Goal: Register for event/course

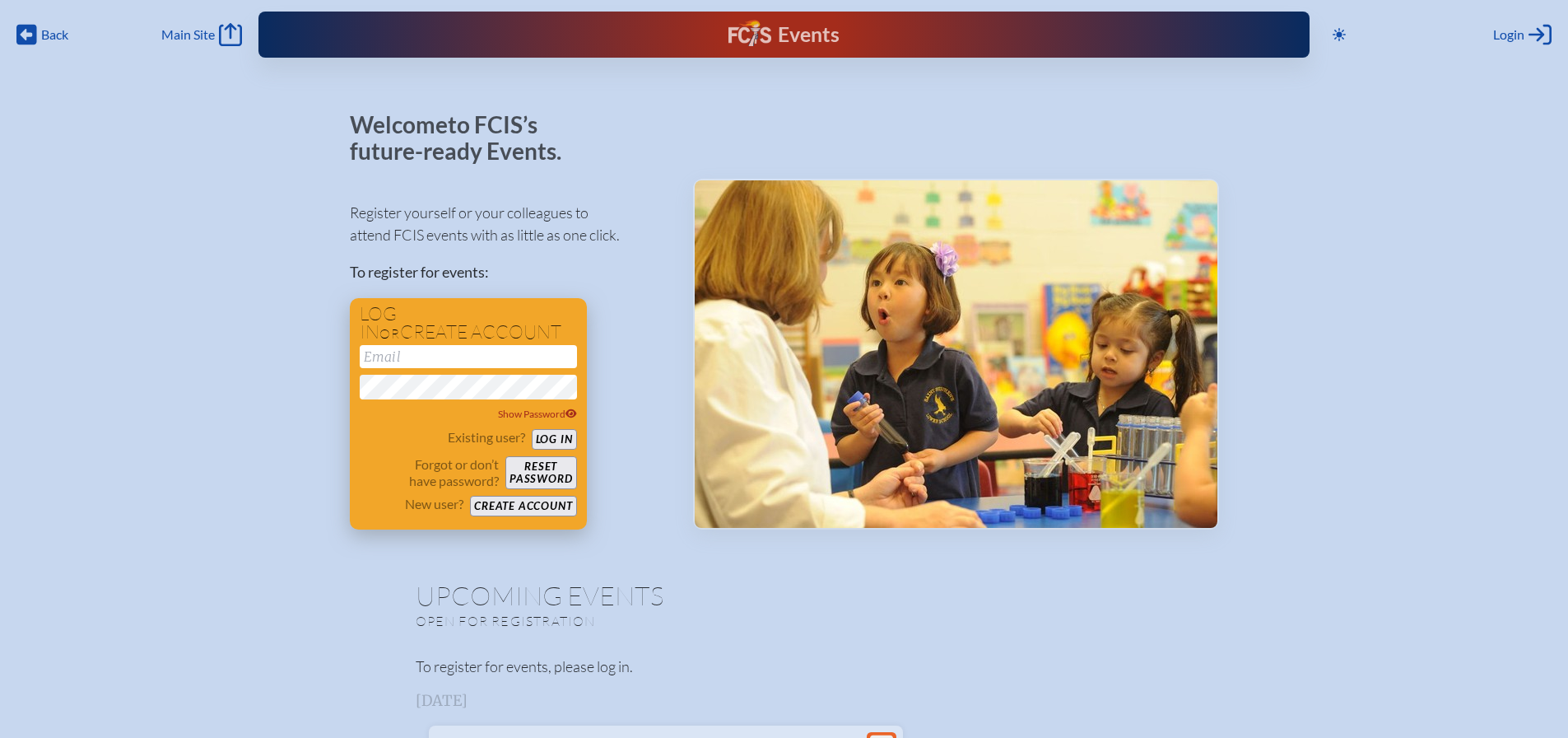
type input "[EMAIL_ADDRESS][DOMAIN_NAME]"
click at [554, 438] on button "Log in" at bounding box center [554, 439] width 45 height 20
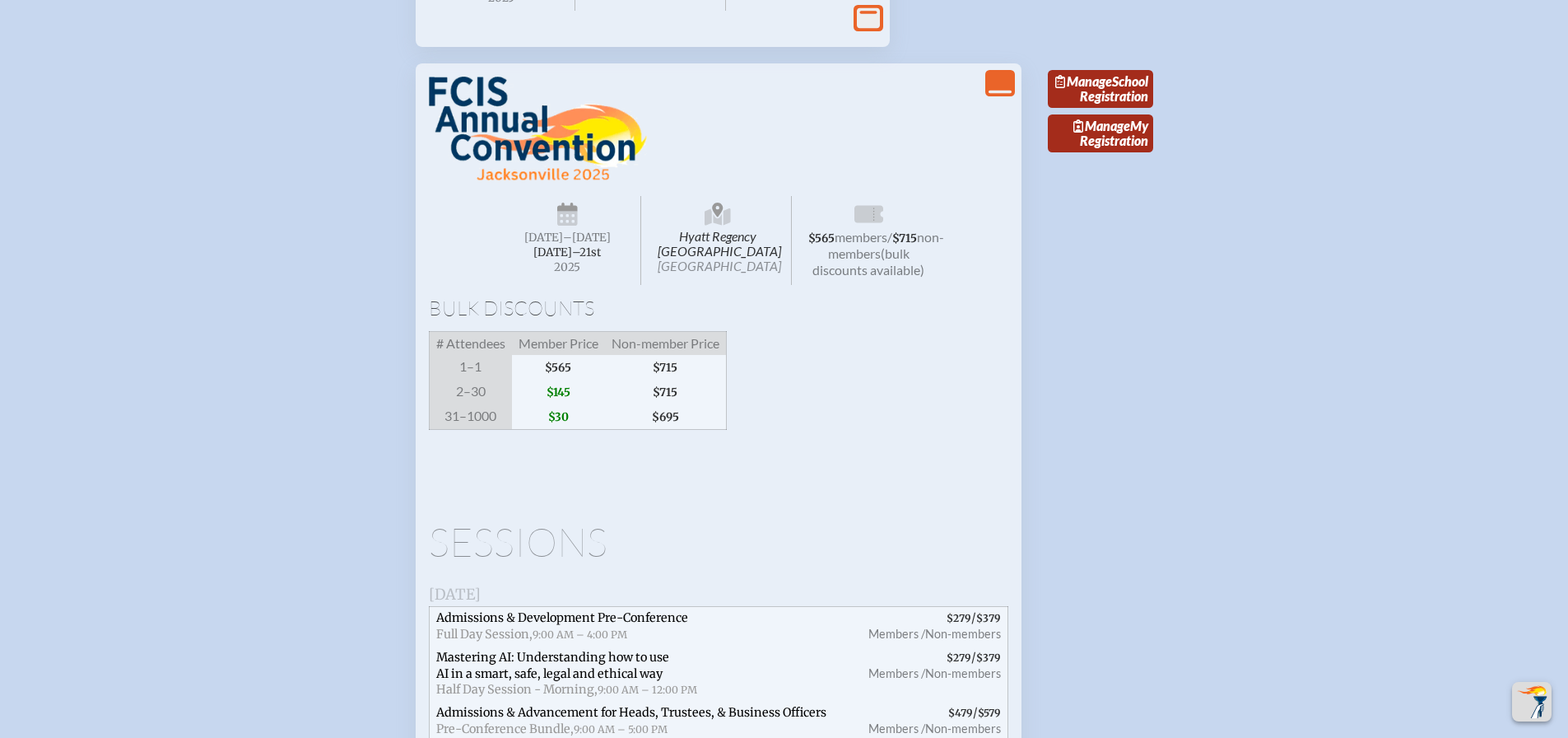
scroll to position [1621, 0]
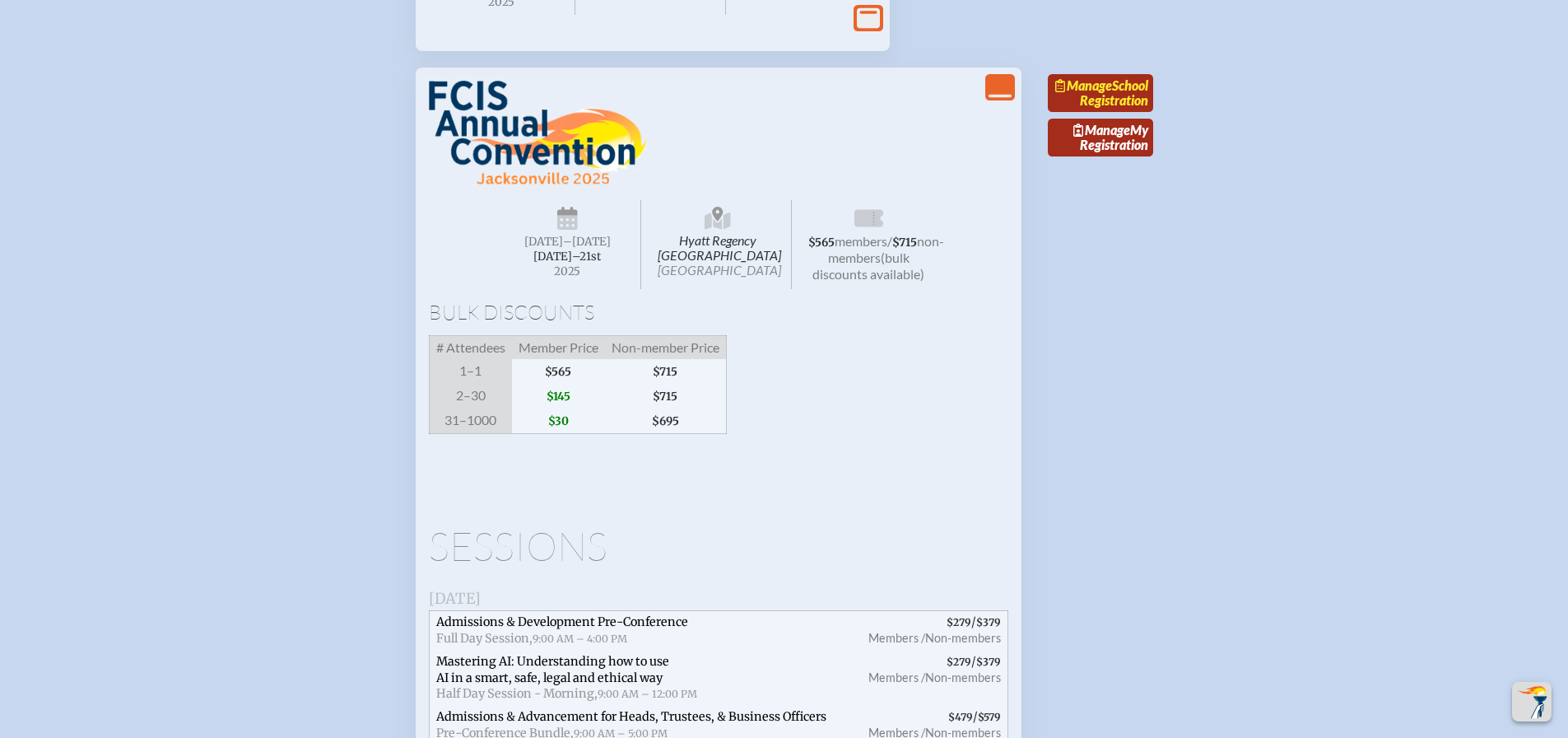
click at [1115, 112] on link "Manage School Registration" at bounding box center [1100, 93] width 106 height 37
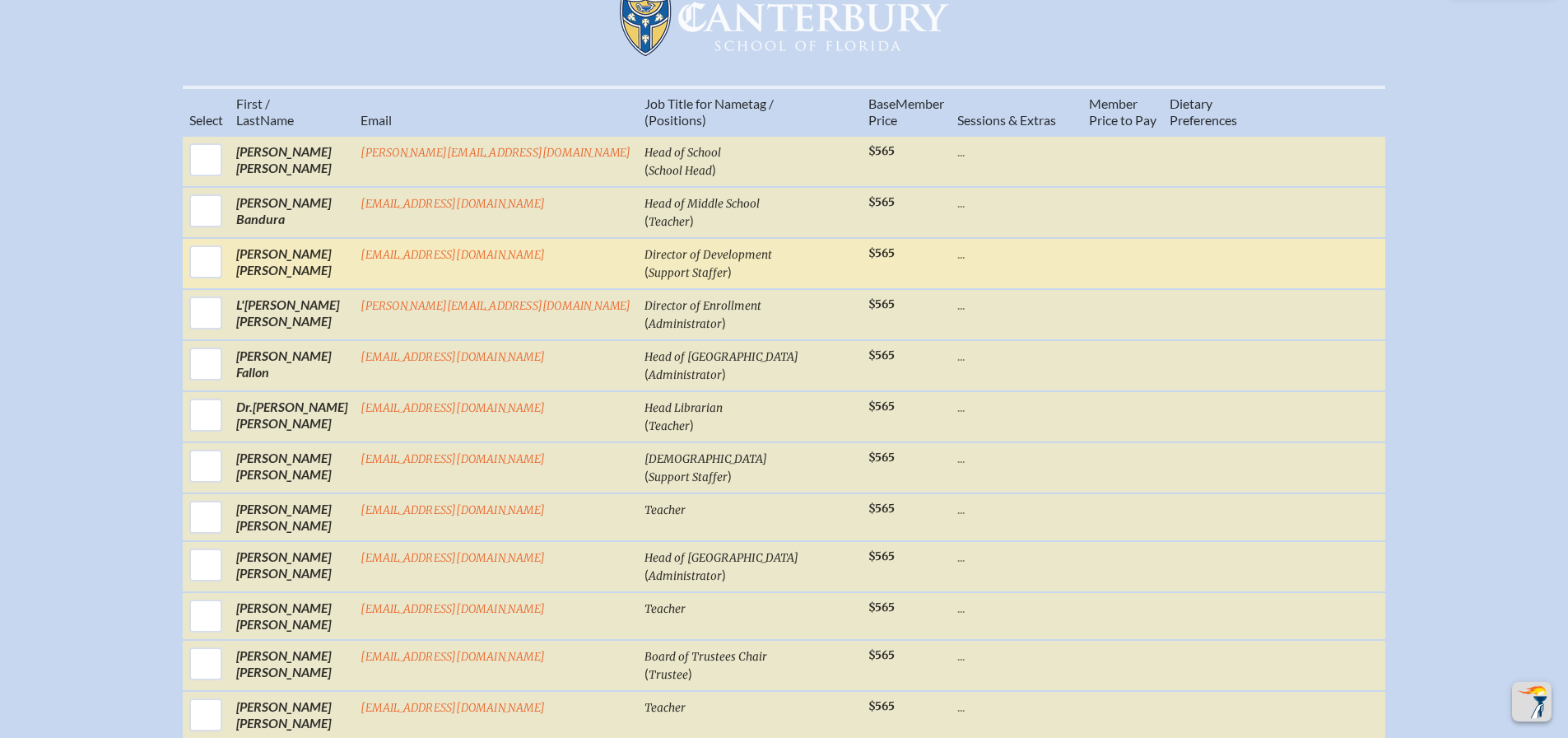
scroll to position [665, 0]
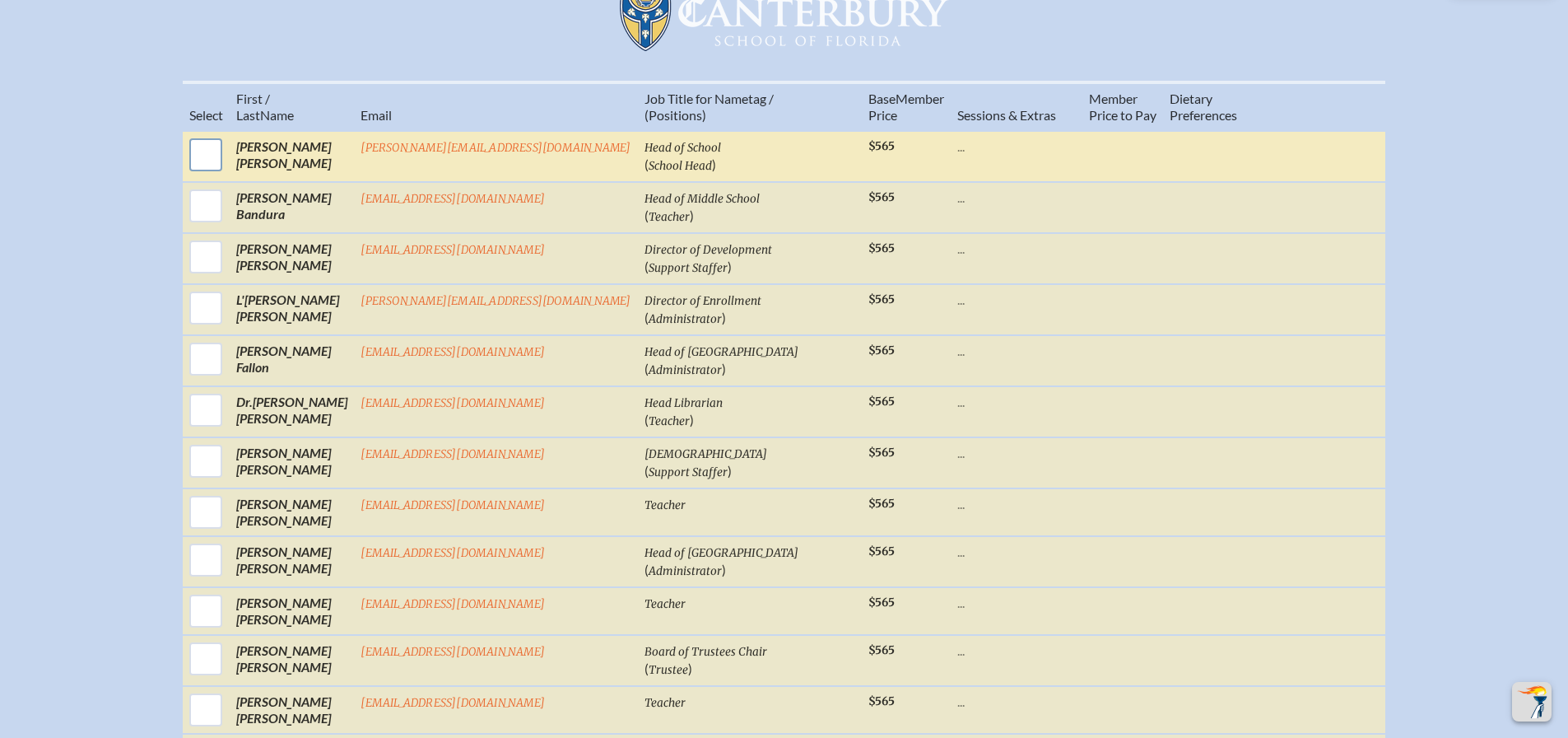
click at [227, 167] on input "checkbox" at bounding box center [205, 154] width 41 height 41
checkbox input "true"
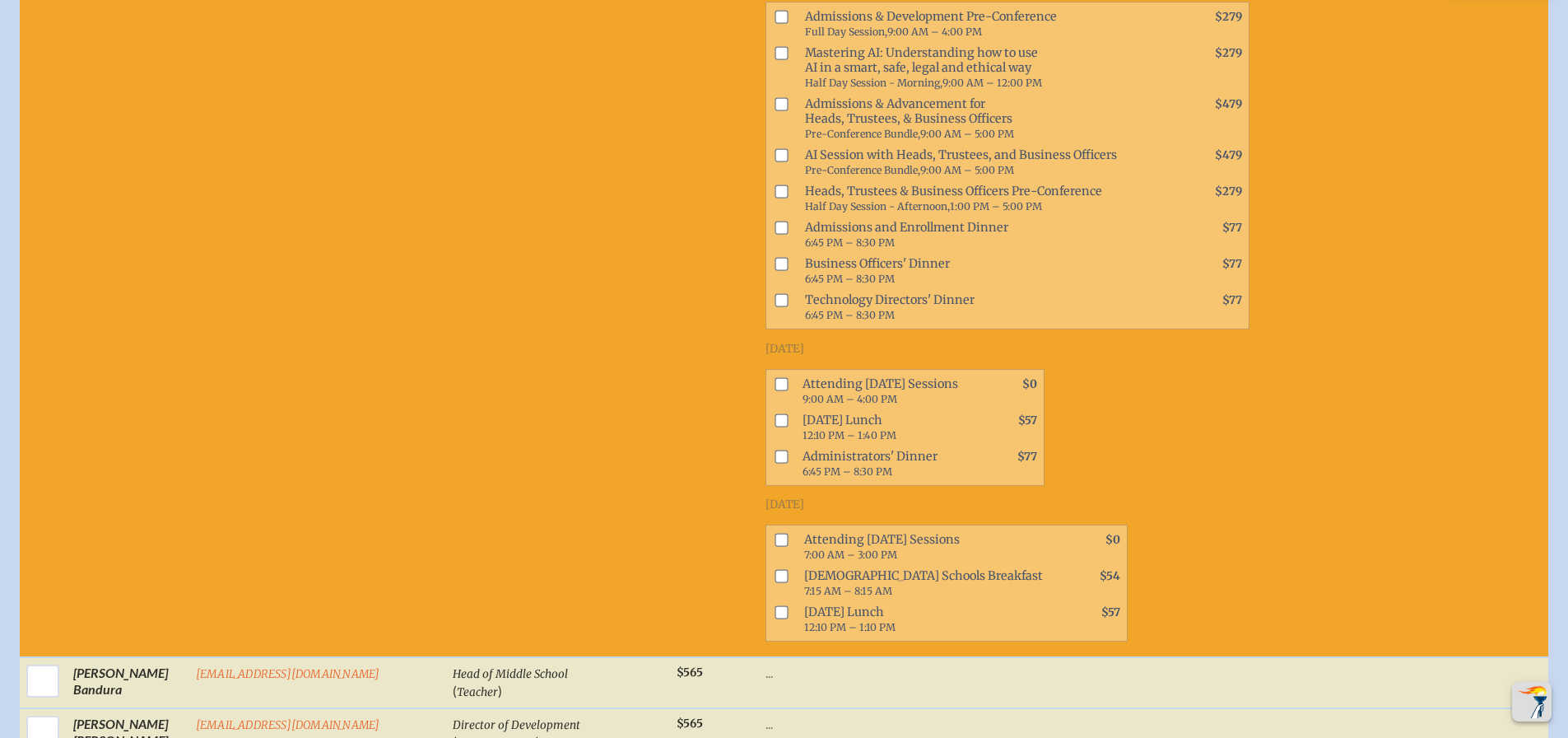
scroll to position [884, 0]
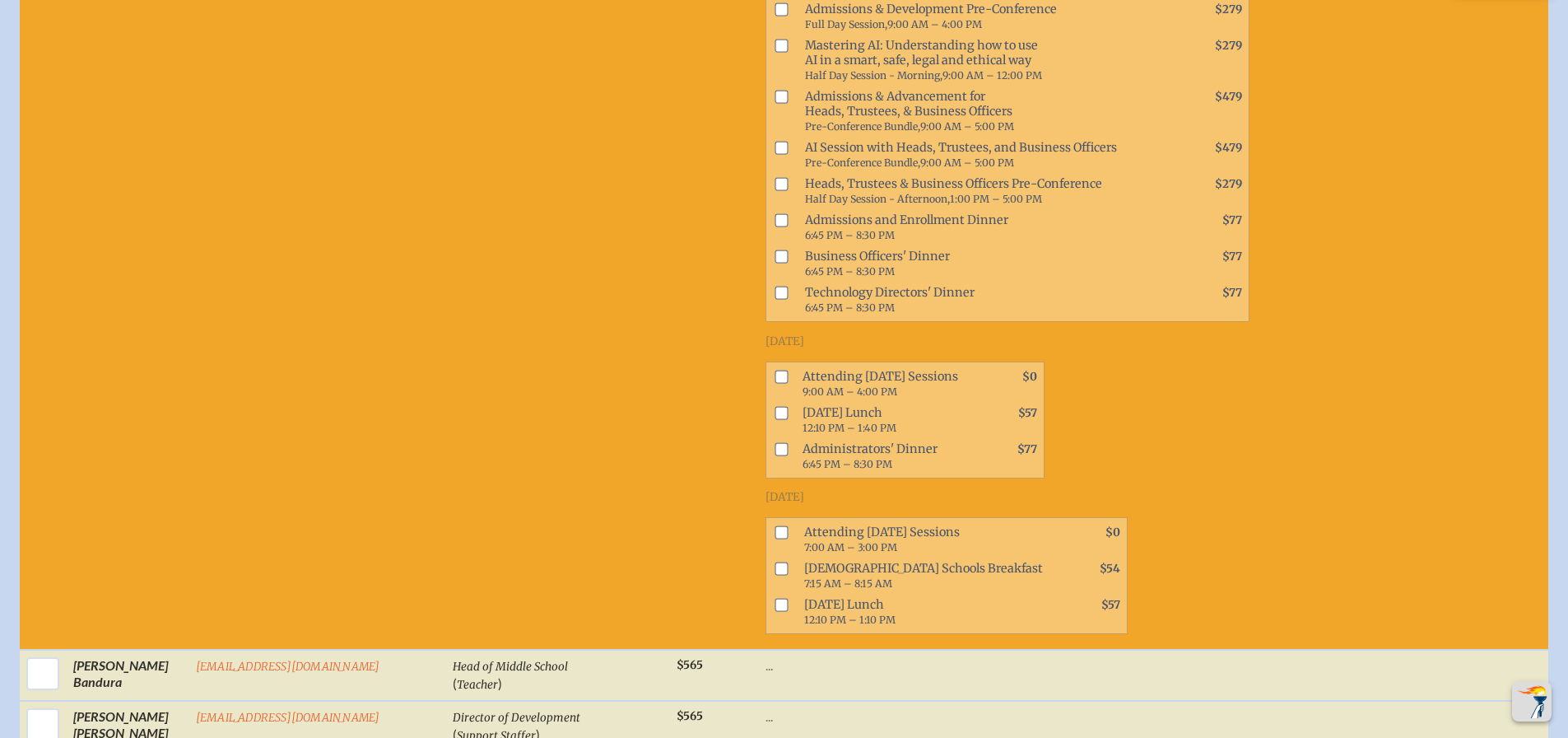
click at [774, 373] on input "checkbox" at bounding box center [780, 376] width 13 height 13
checkbox input "true"
click at [774, 529] on input "checkbox" at bounding box center [780, 531] width 13 height 13
checkbox input "true"
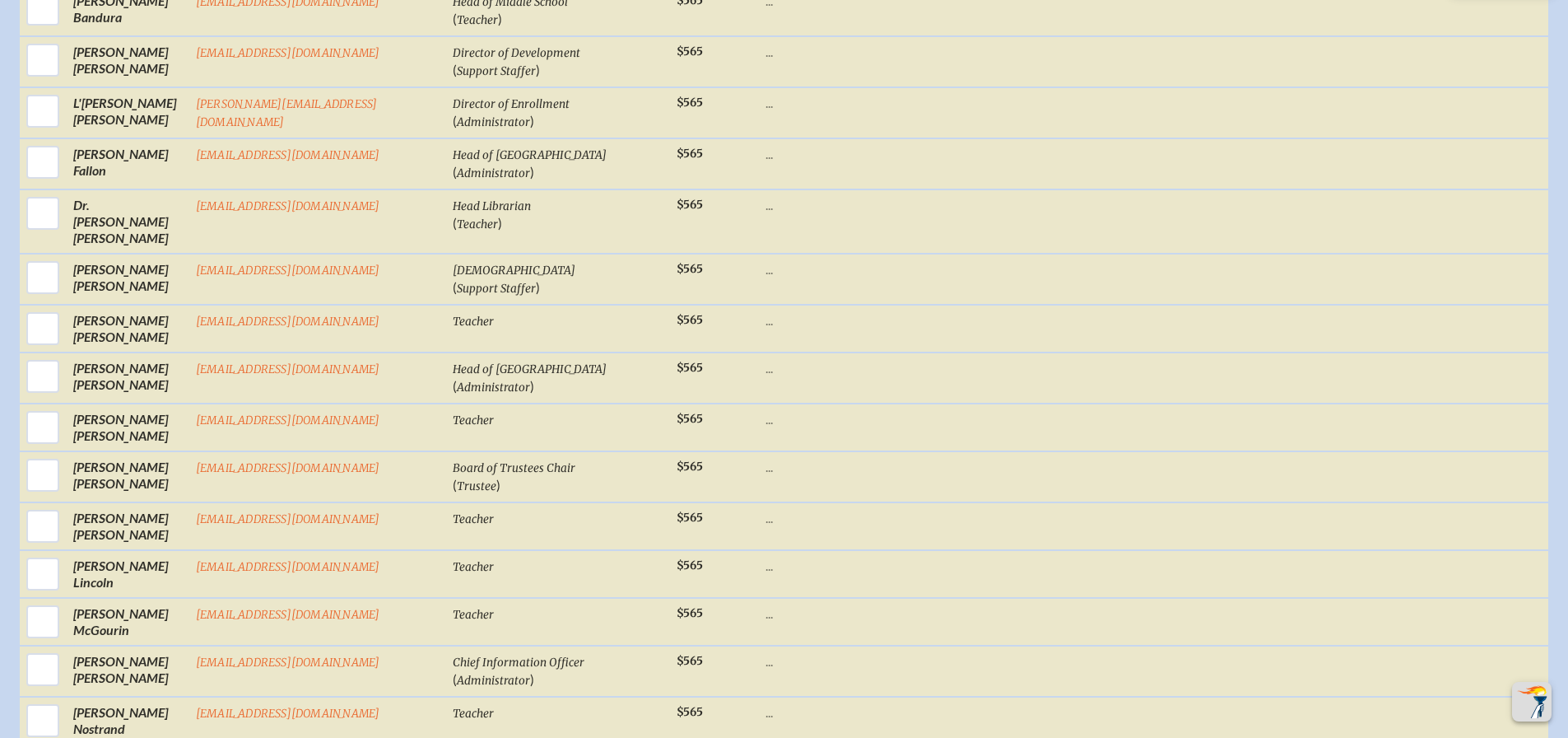
scroll to position [1577, 0]
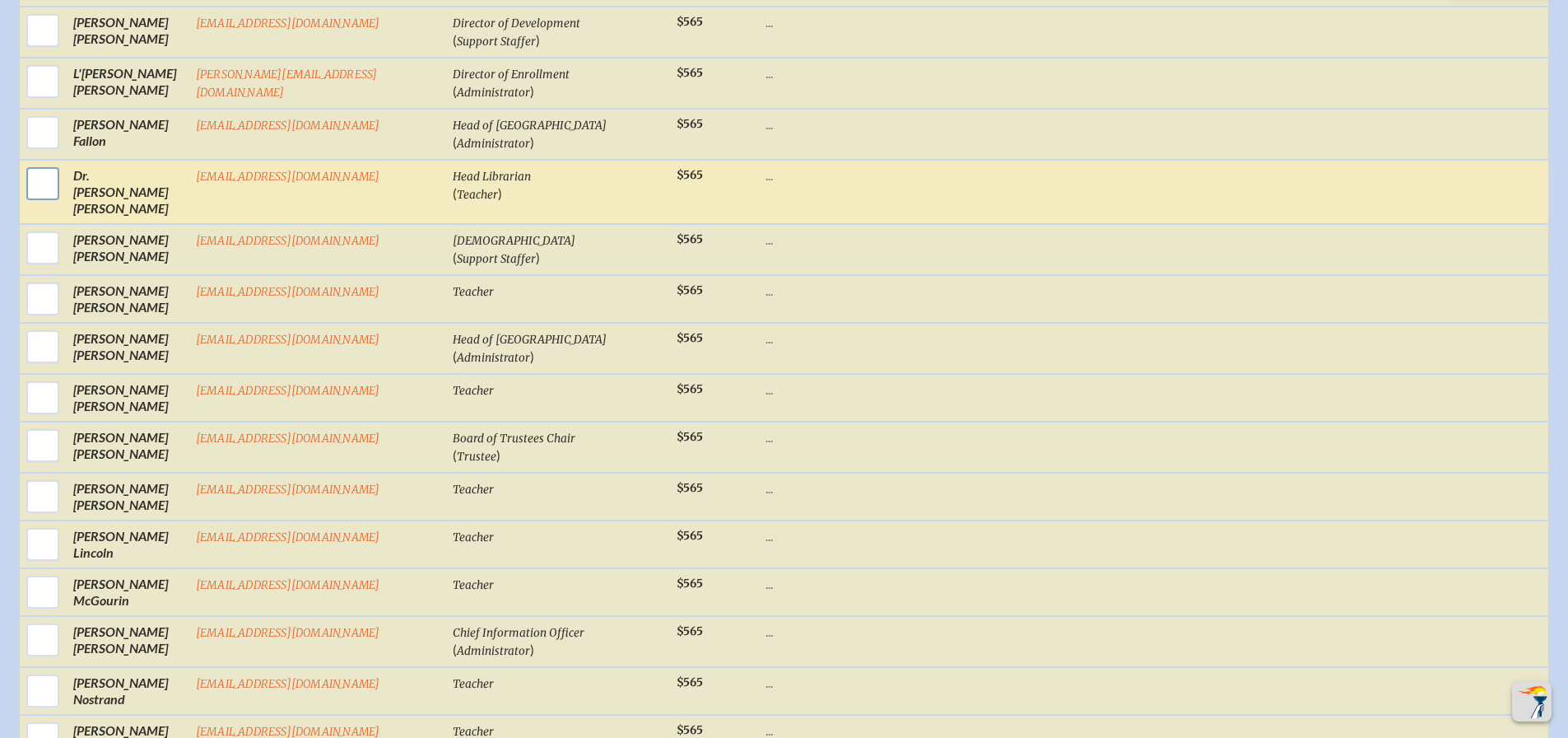
click at [39, 177] on input "checkbox" at bounding box center [43, 183] width 41 height 41
checkbox input "true"
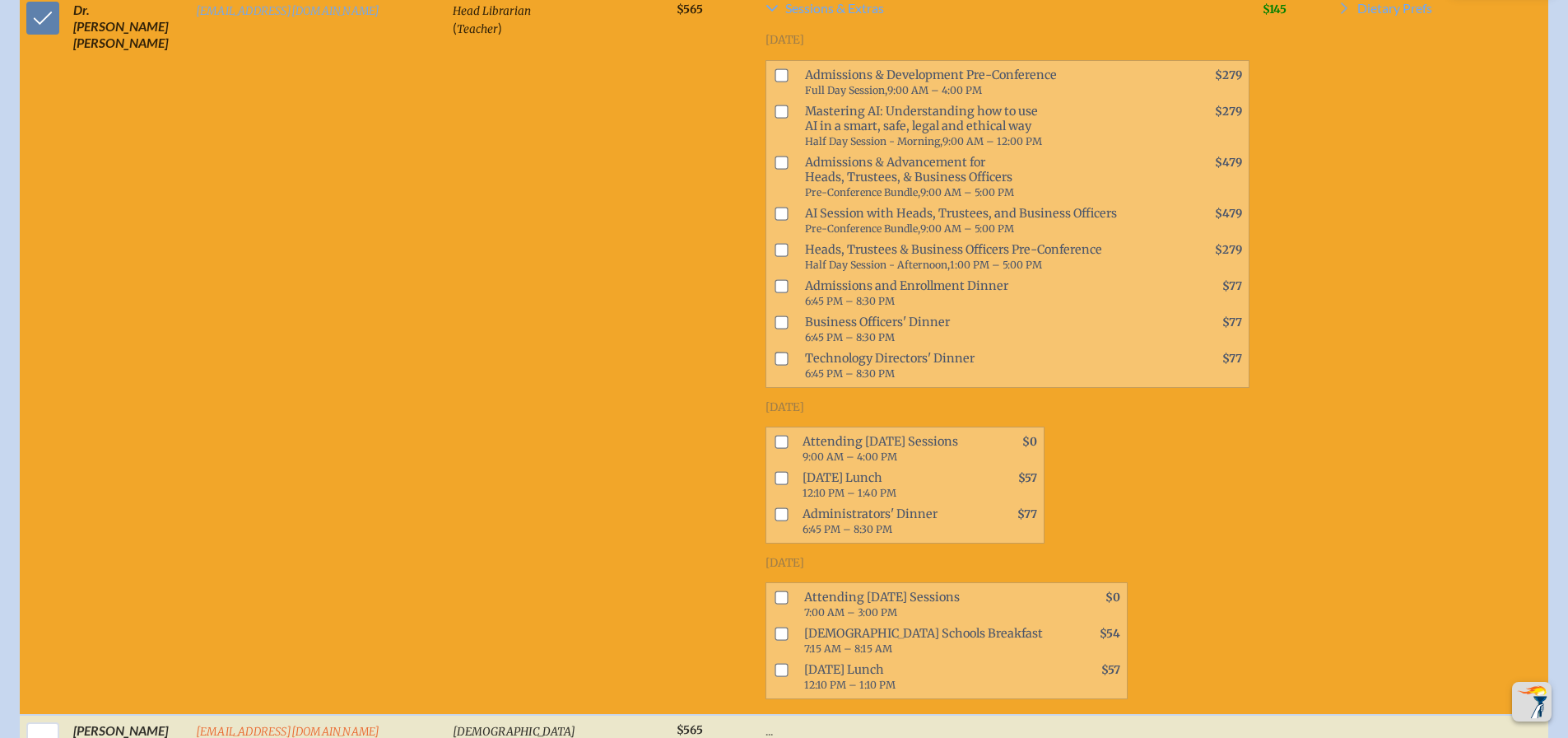
scroll to position [1819, 0]
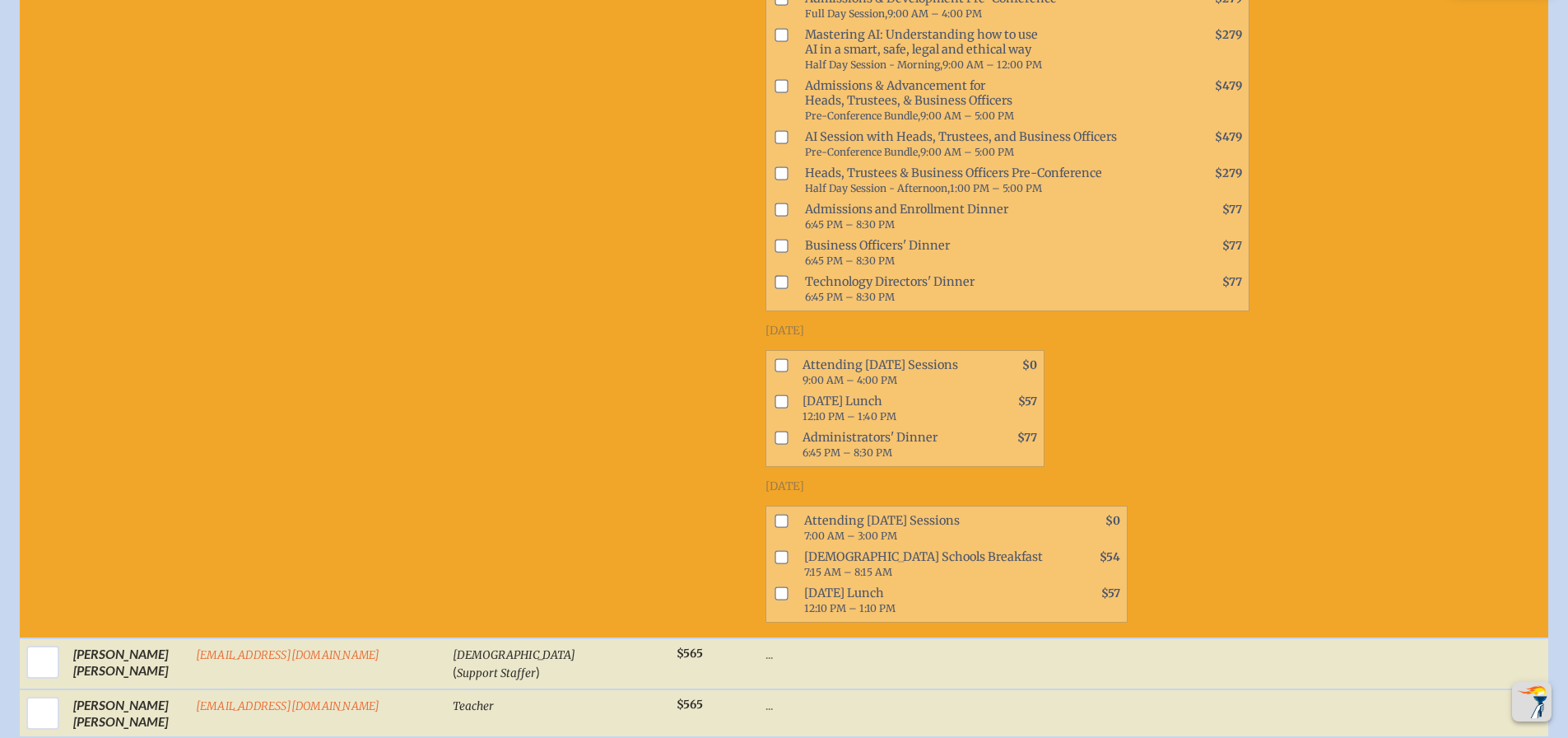
click at [774, 515] on input "checkbox" at bounding box center [780, 521] width 13 height 13
checkbox input "true"
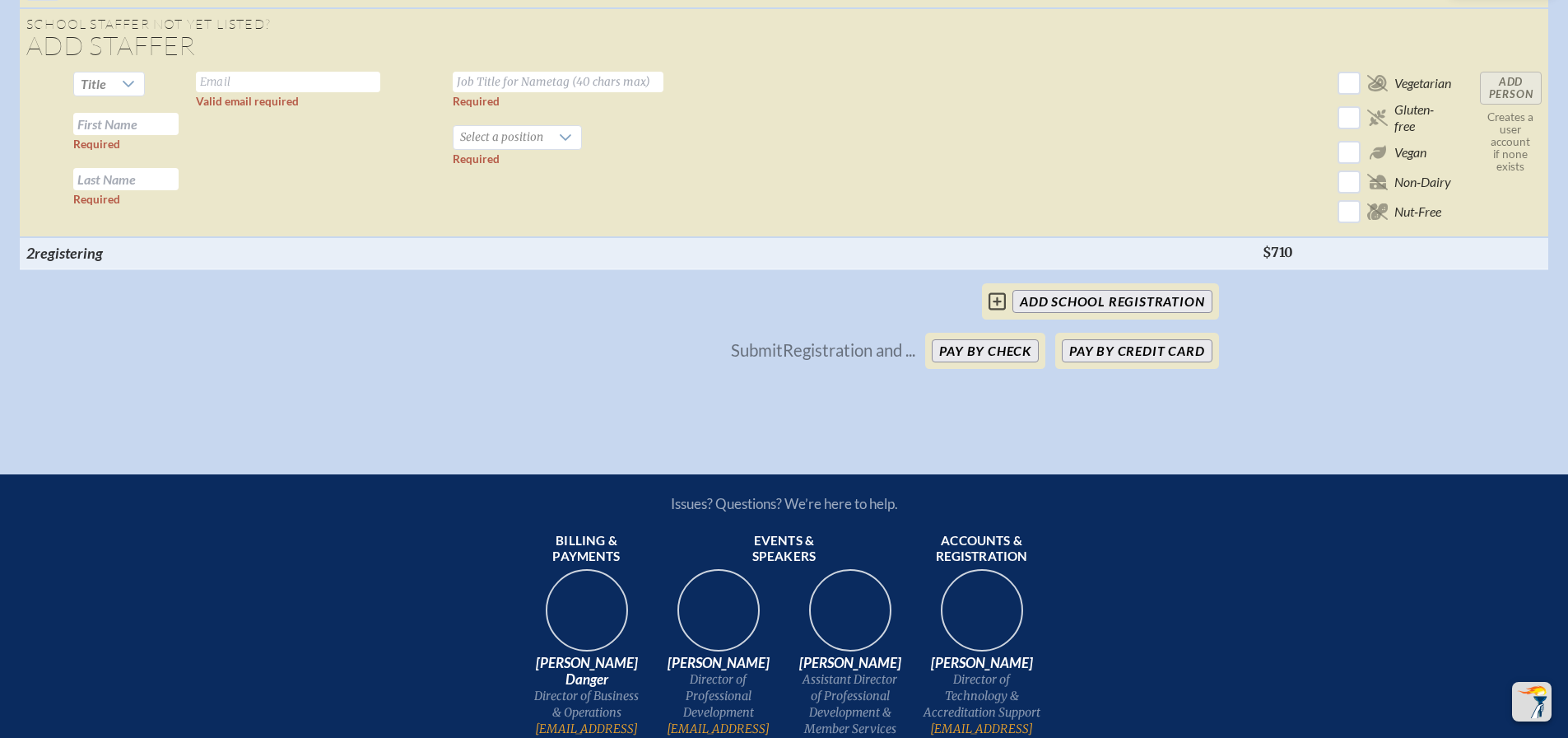
scroll to position [3401, 0]
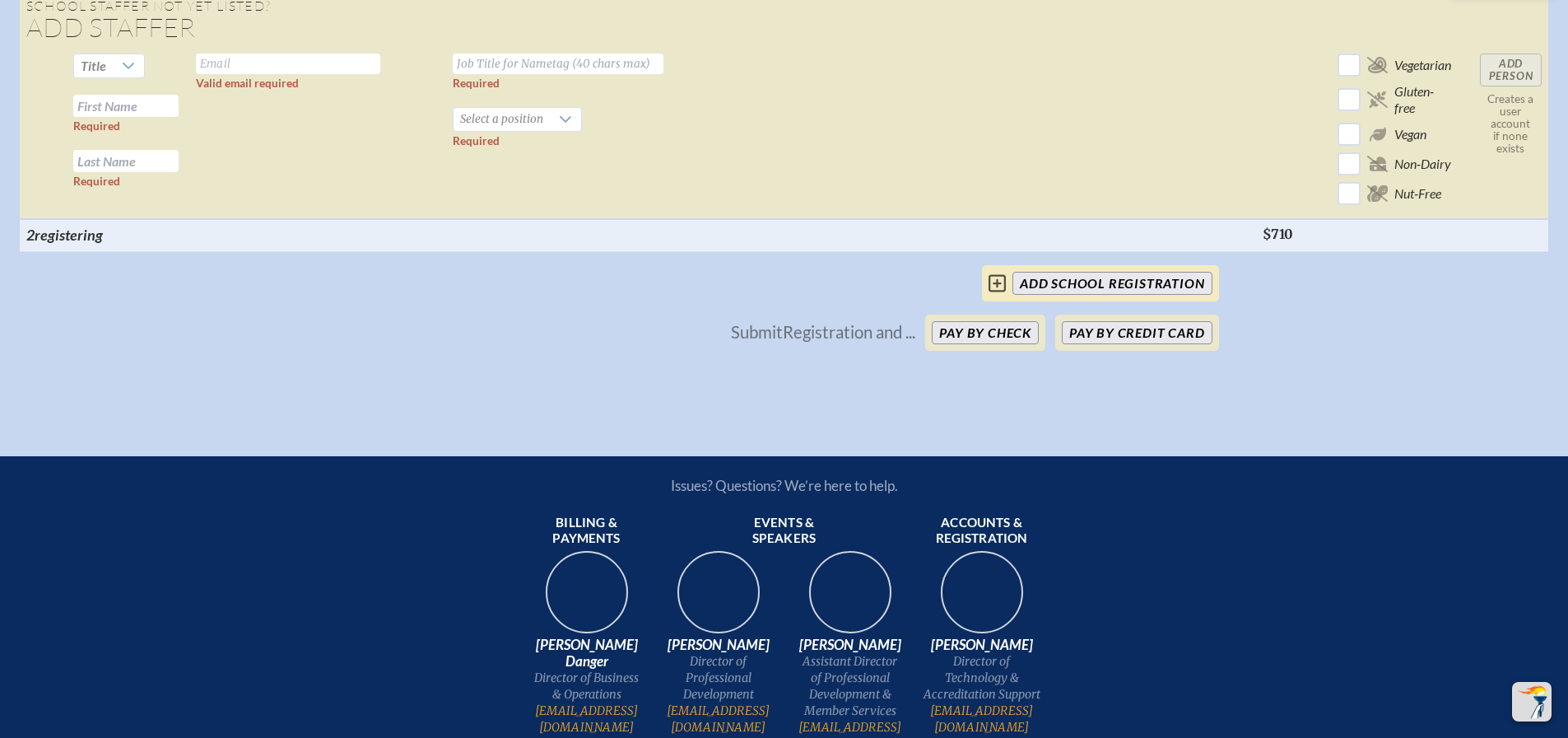
click at [1060, 276] on input "add School Registration" at bounding box center [1111, 283] width 199 height 23
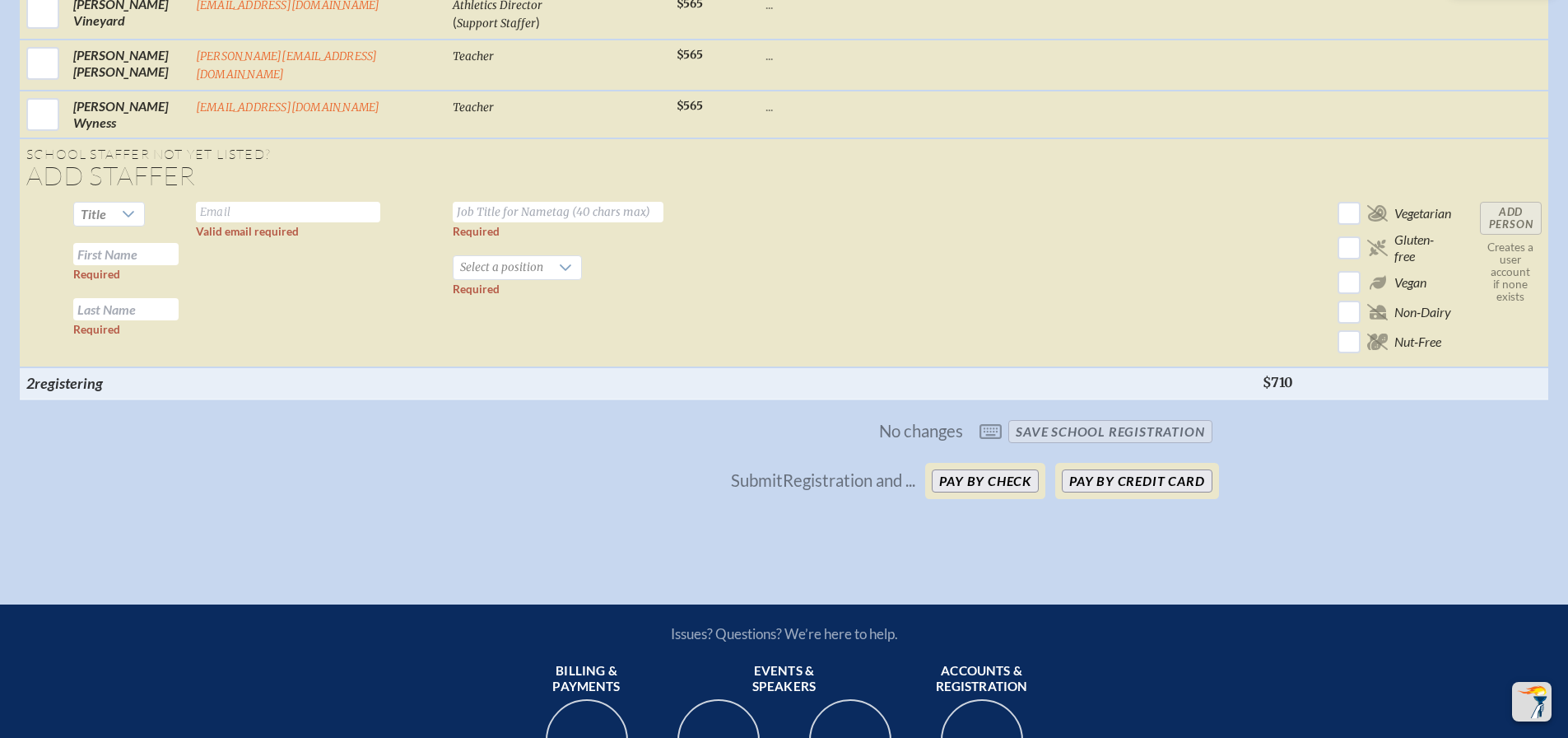
scroll to position [3638, 0]
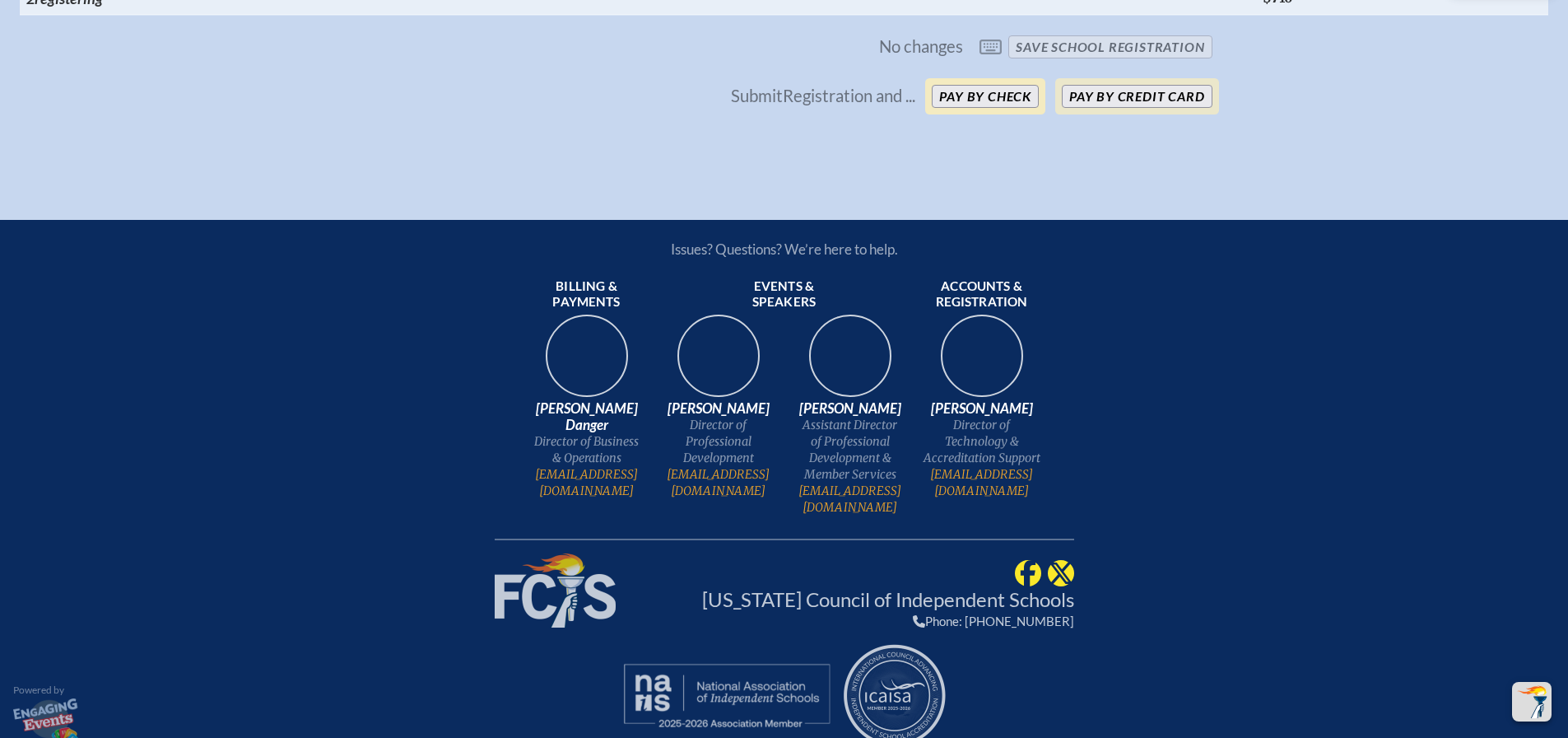
click at [973, 85] on button "Pay by Check" at bounding box center [985, 96] width 107 height 23
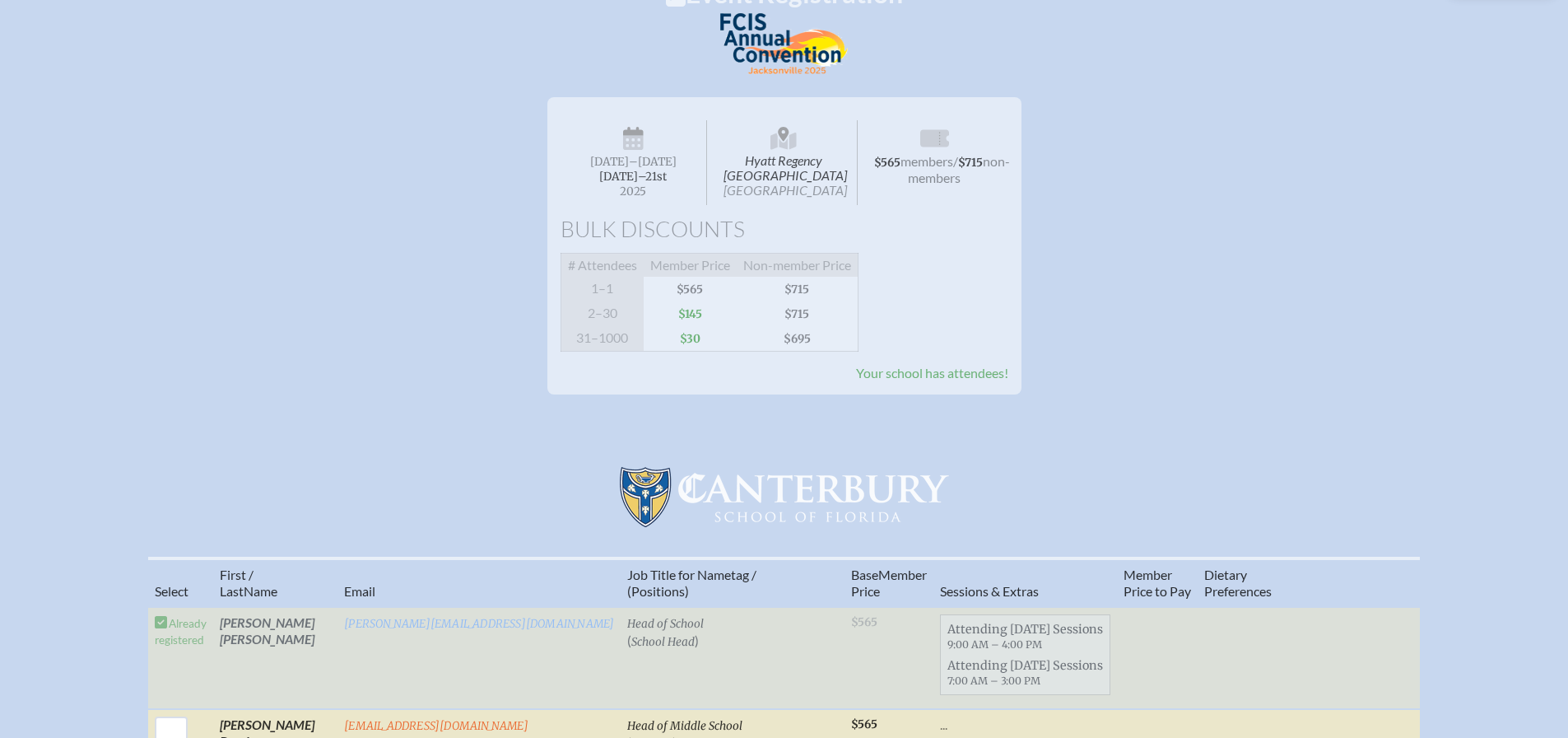
scroll to position [0, 0]
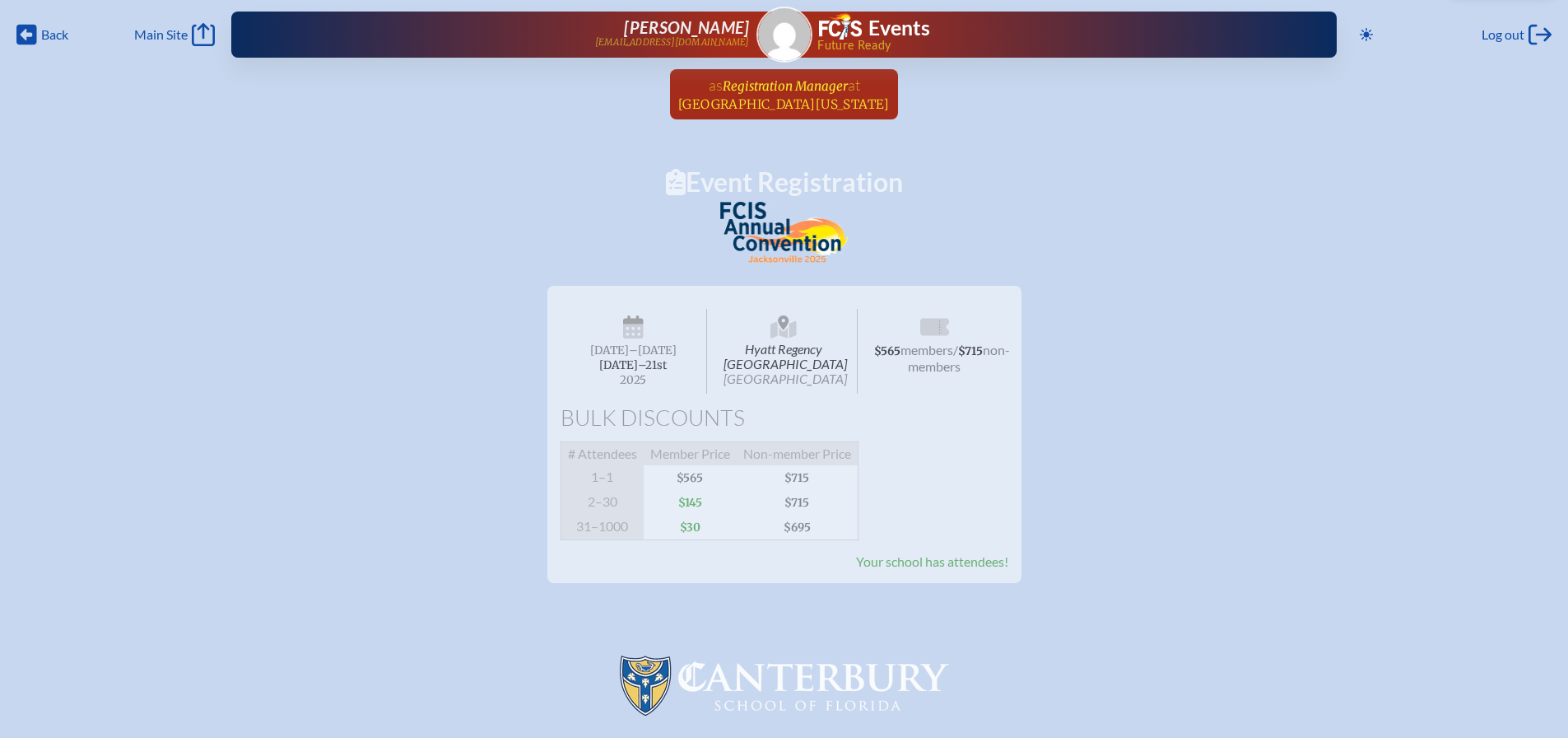
click at [749, 94] on span "at Canterbury School of Florida" at bounding box center [784, 94] width 211 height 37
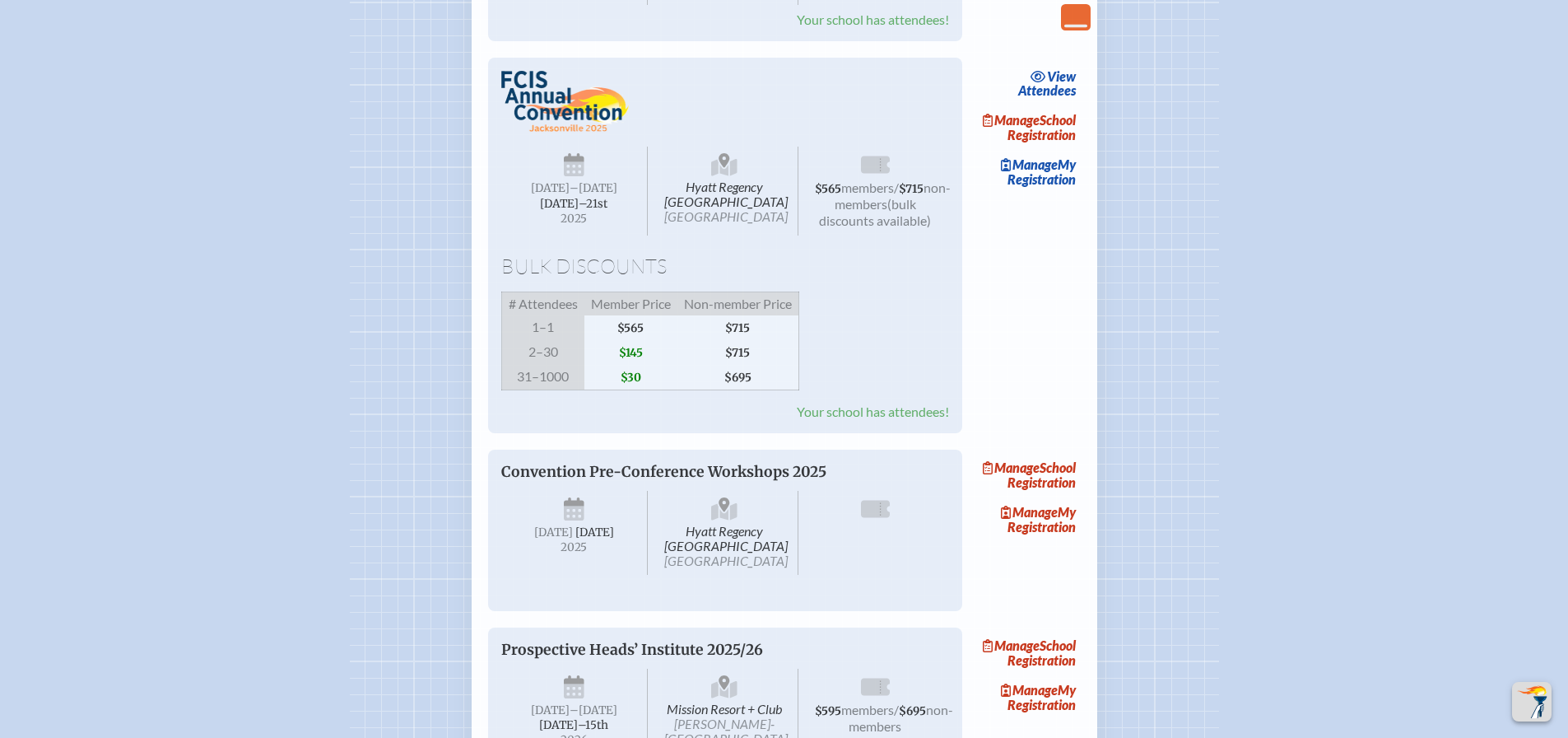
scroll to position [1235, 0]
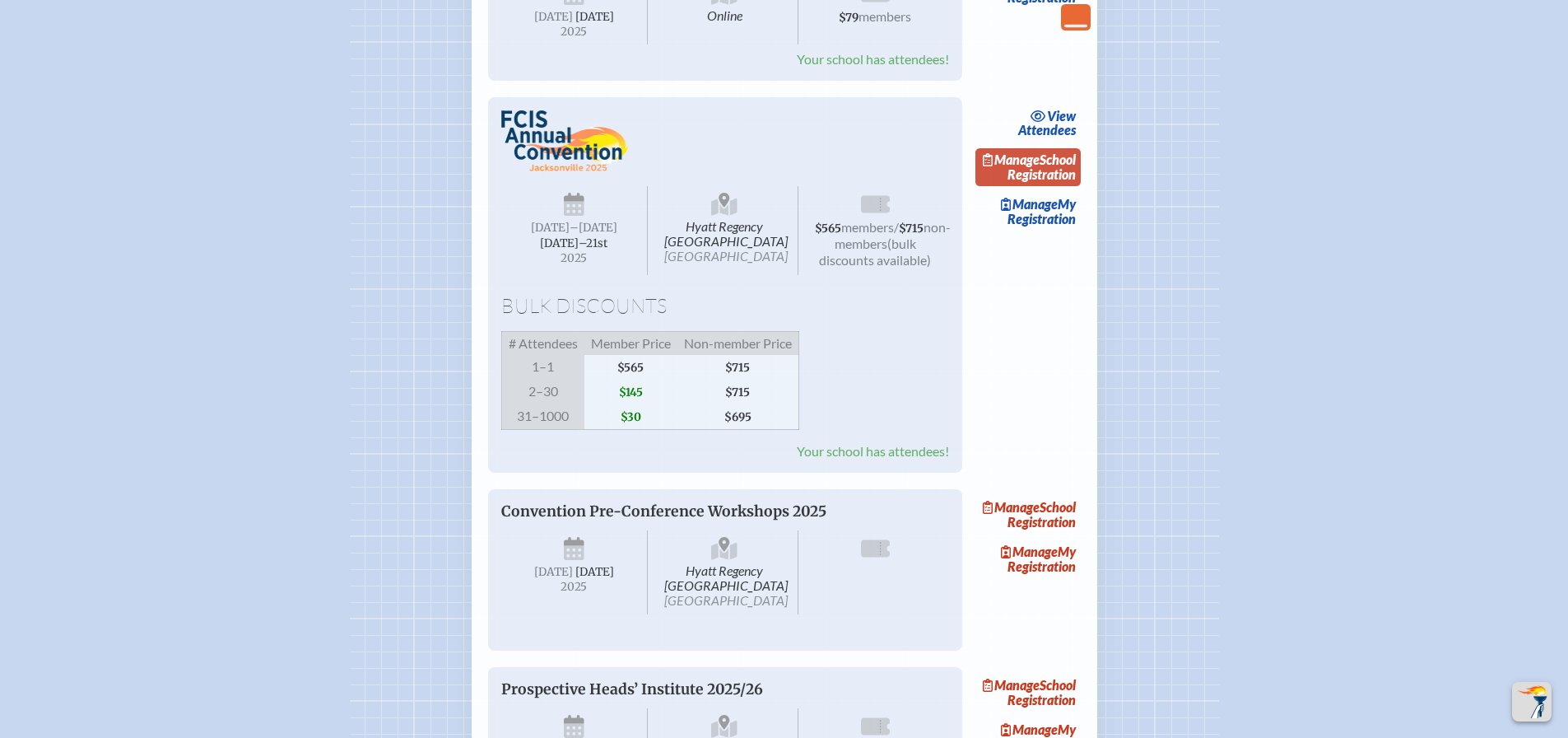
click at [1054, 186] on link "Manage School Registration" at bounding box center [1028, 167] width 106 height 37
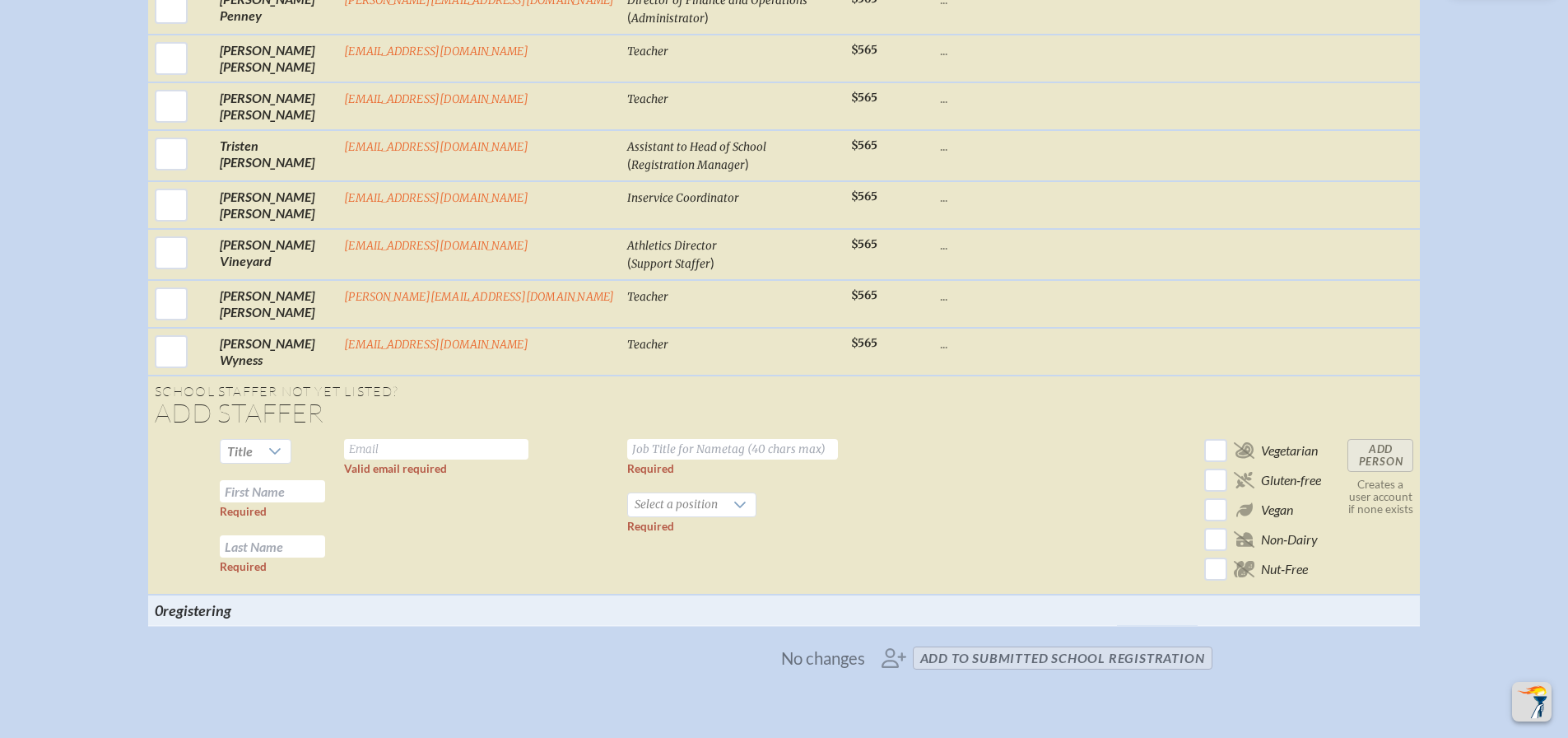
scroll to position [1772, 0]
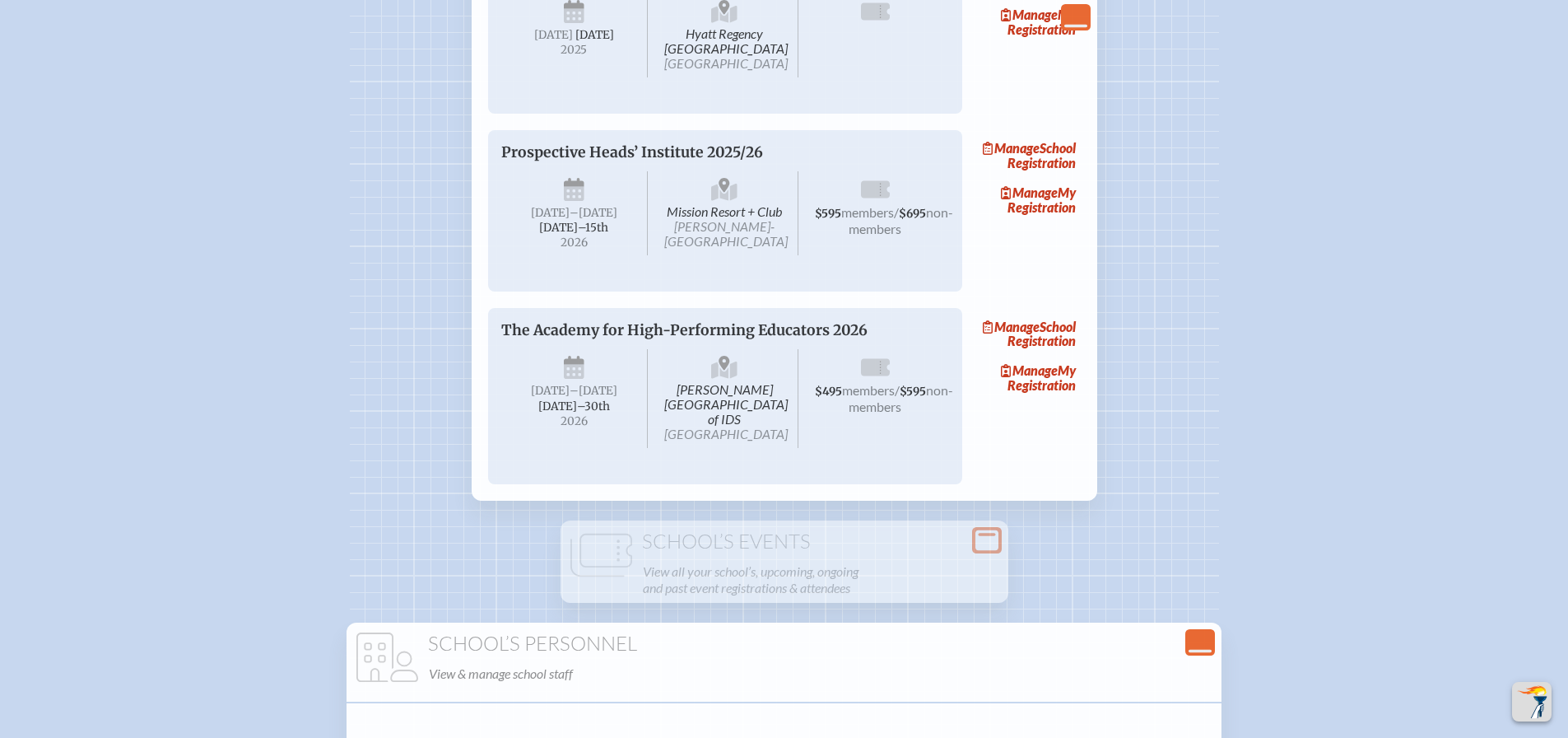
scroll to position [1235, 0]
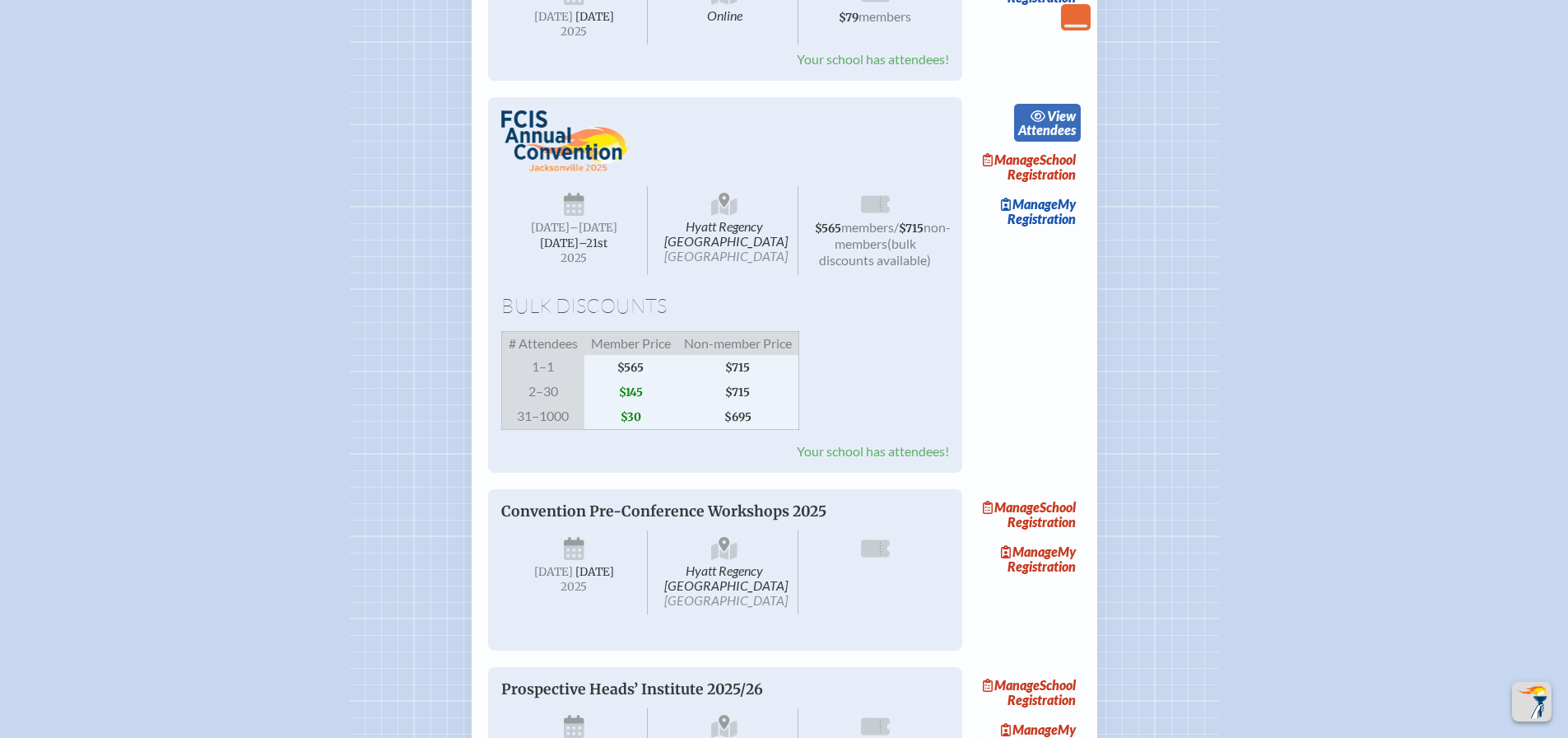
click at [1062, 124] on span "view" at bounding box center [1061, 116] width 29 height 15
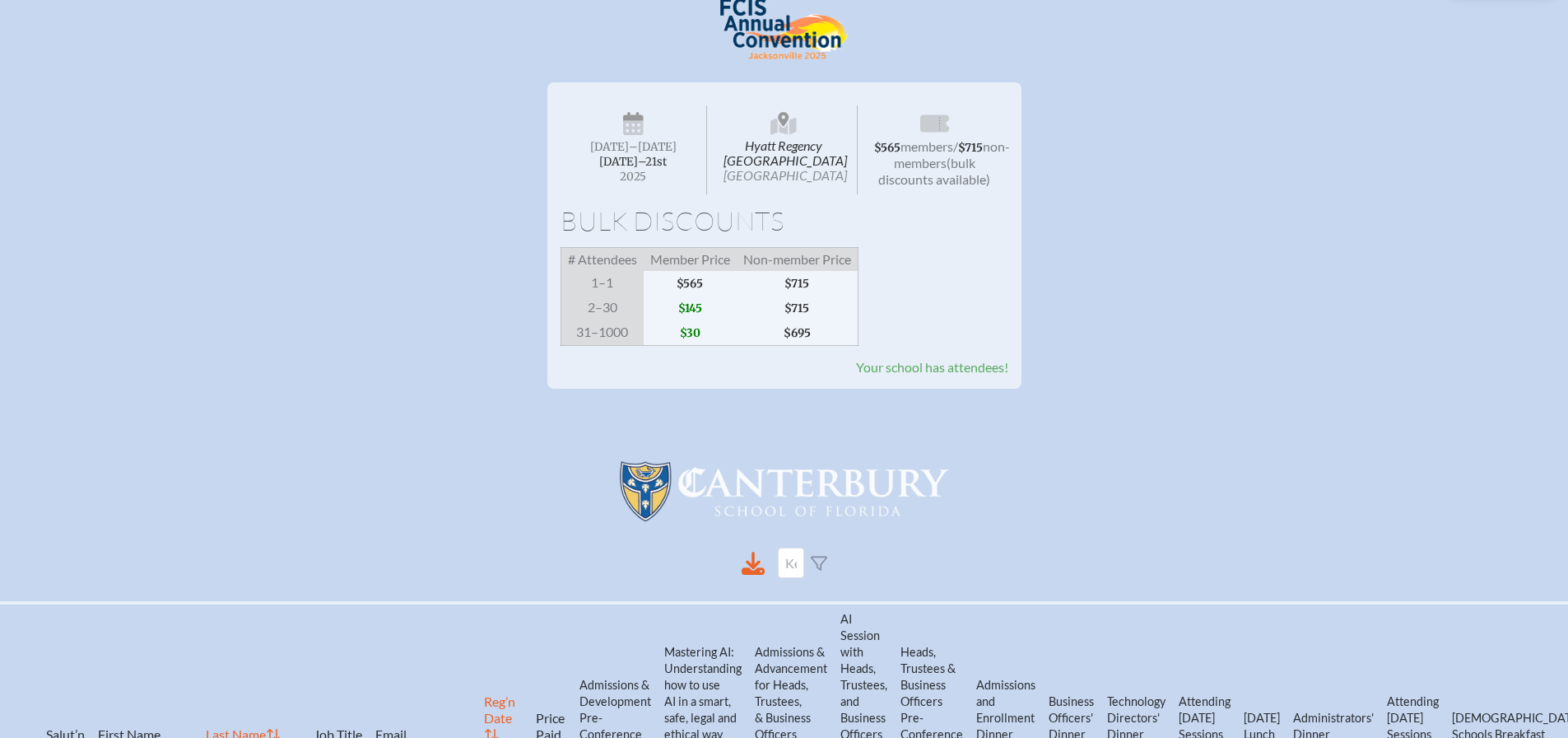
scroll to position [280, 0]
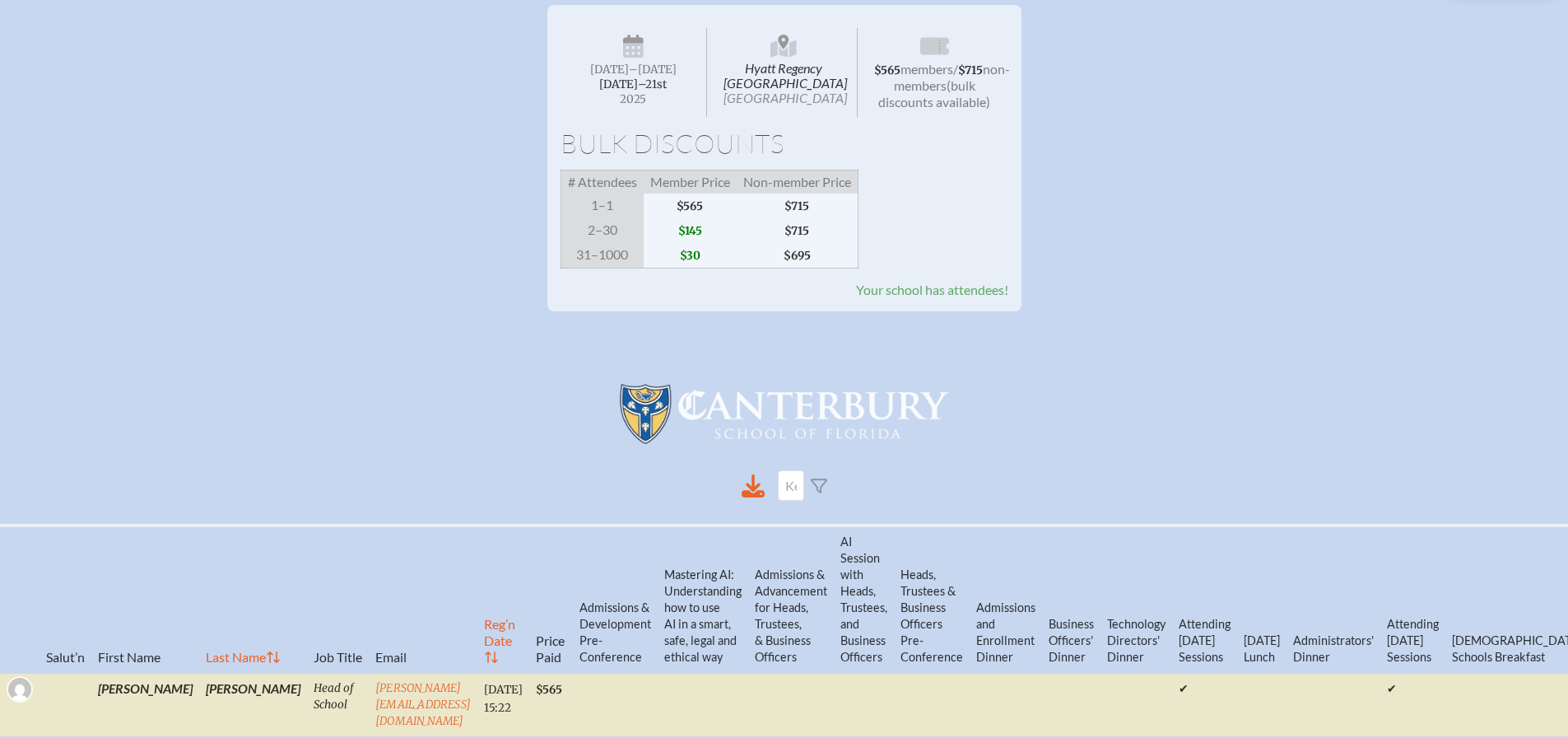
scroll to position [1235, 0]
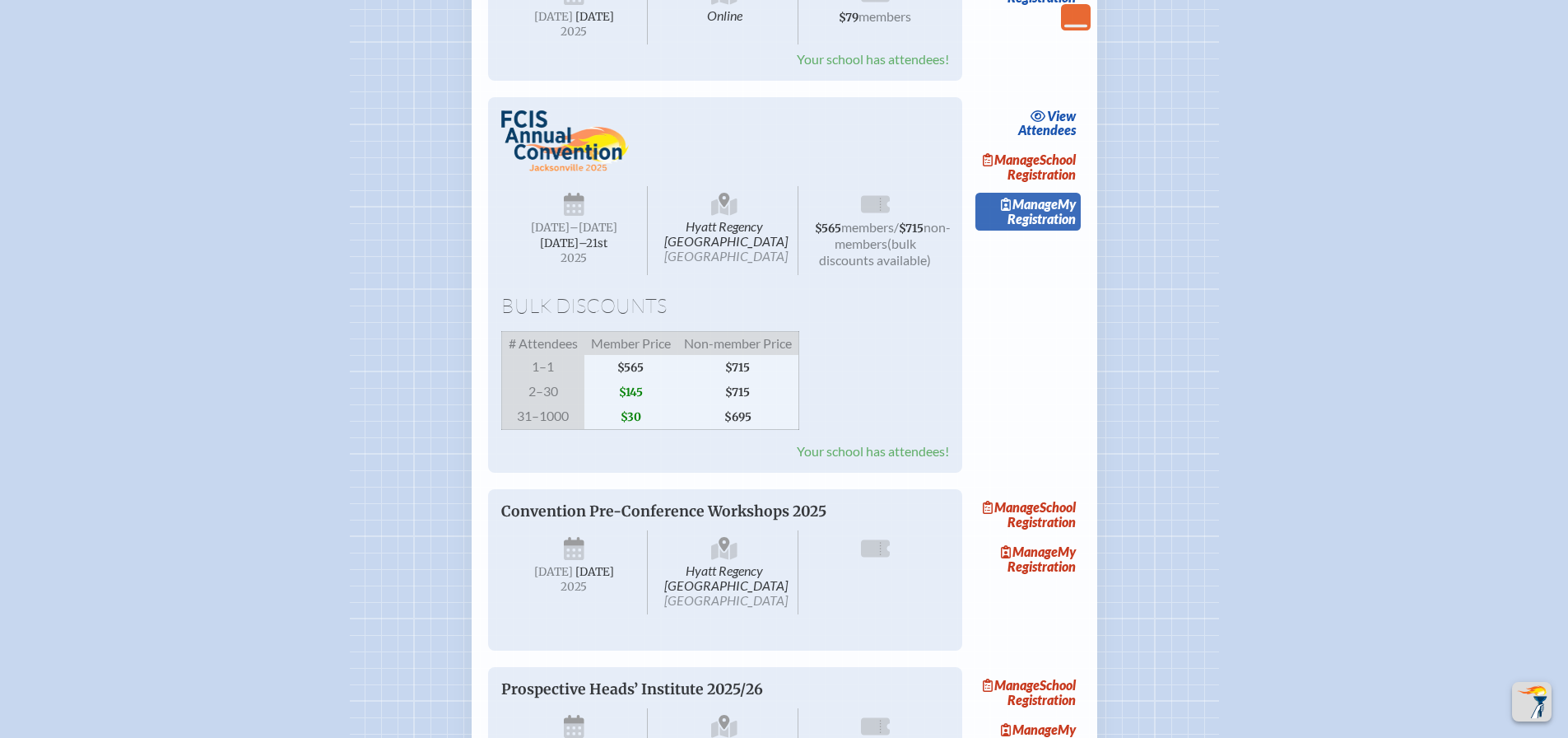
click at [1036, 231] on link "Manage My Registration" at bounding box center [1028, 211] width 106 height 37
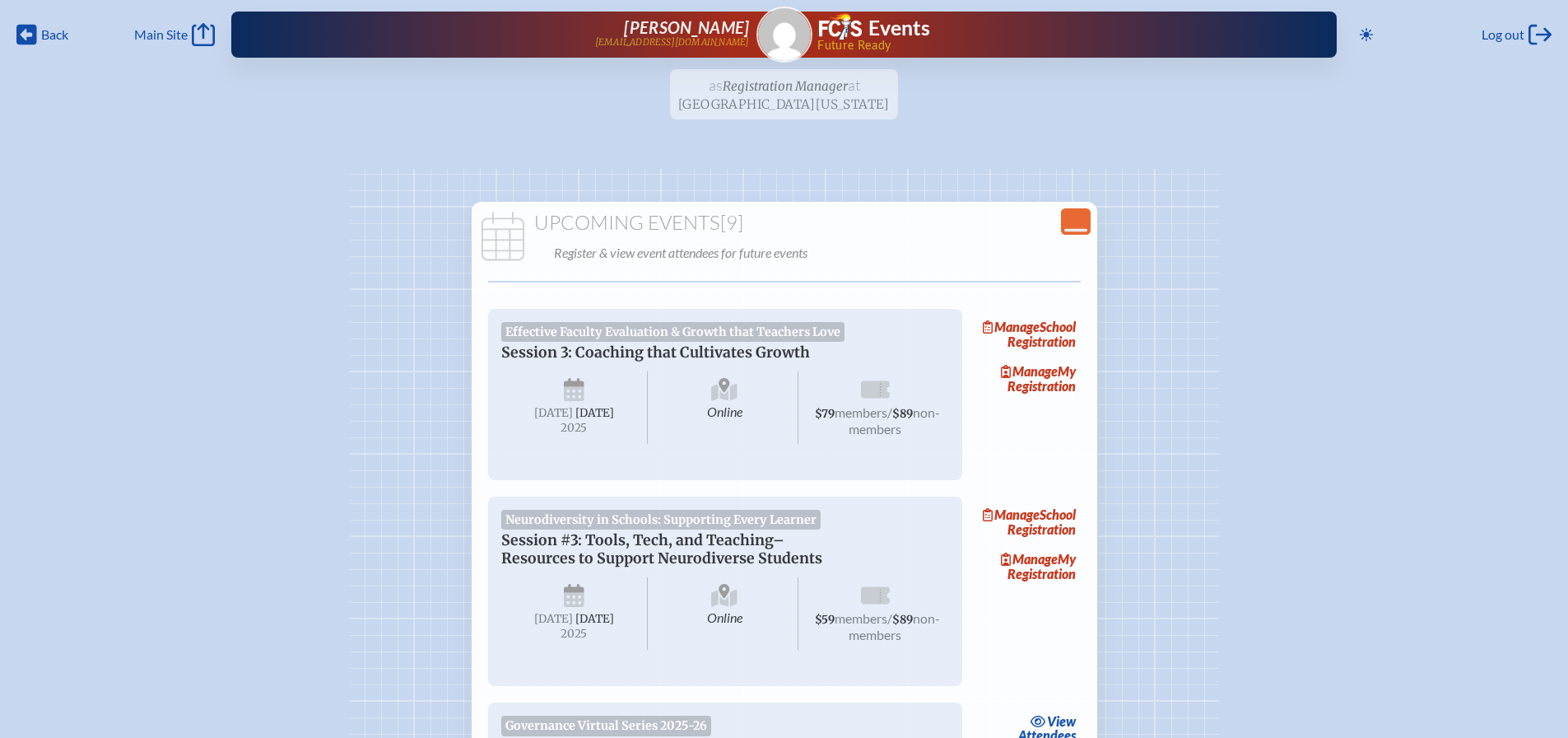
scroll to position [1235, 0]
